Goal: Navigation & Orientation: Go to known website

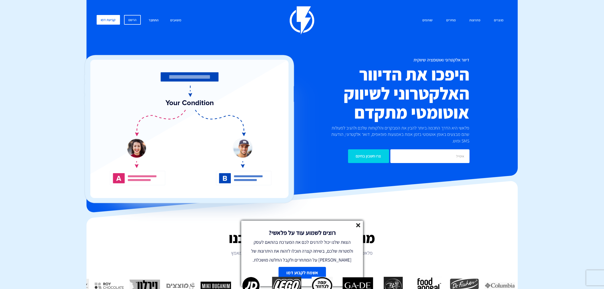
click at [155, 20] on link "התחבר" at bounding box center [153, 20] width 17 height 11
